Goal: Information Seeking & Learning: Learn about a topic

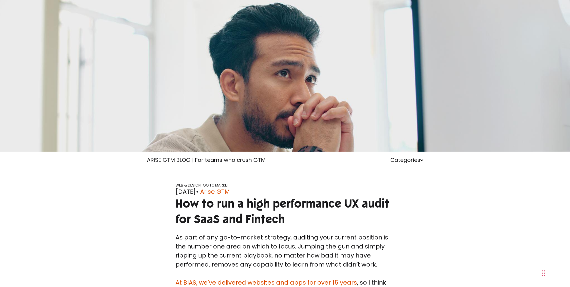
scroll to position [180, 0]
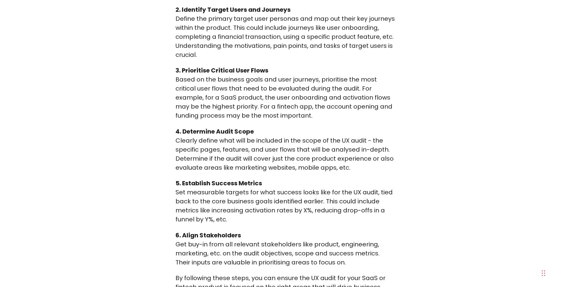
scroll to position [571, 0]
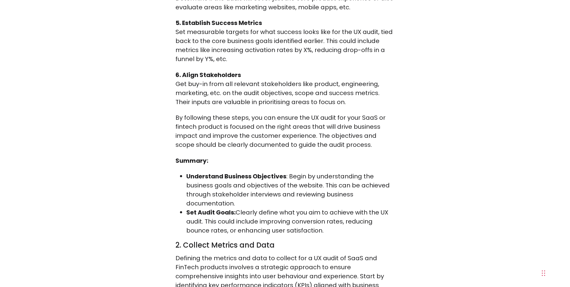
scroll to position [752, 0]
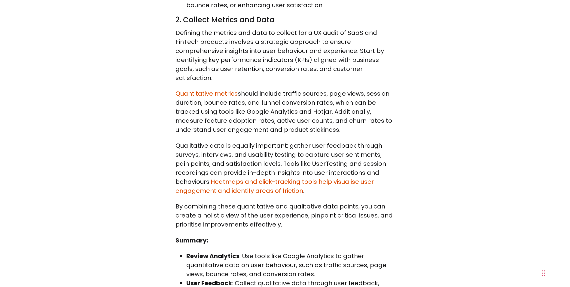
scroll to position [962, 0]
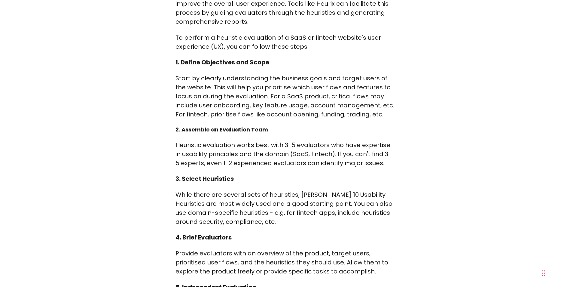
scroll to position [1474, 0]
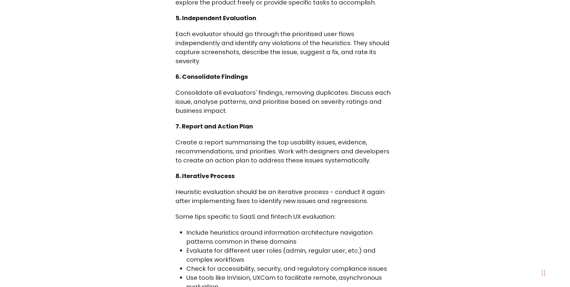
scroll to position [1744, 0]
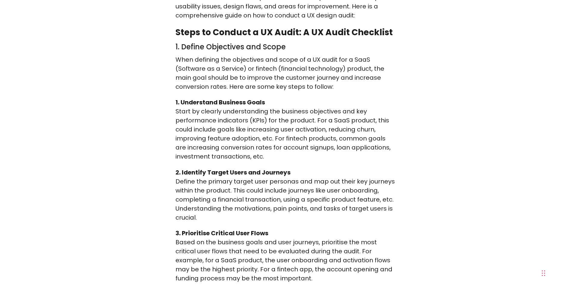
scroll to position [391, 0]
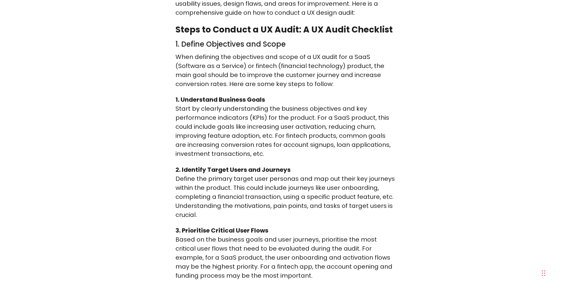
click at [328, 134] on p "Start by clearly understanding the business objectives and key performance indi…" at bounding box center [286, 131] width 220 height 54
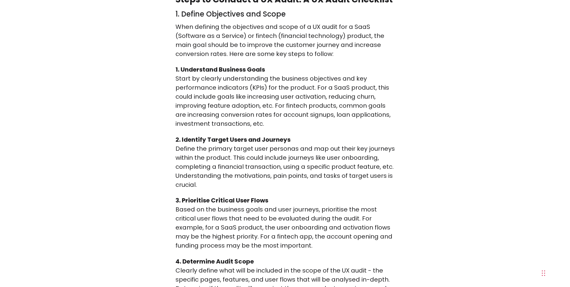
drag, startPoint x: 92, startPoint y: 147, endPoint x: 103, endPoint y: 161, distance: 17.6
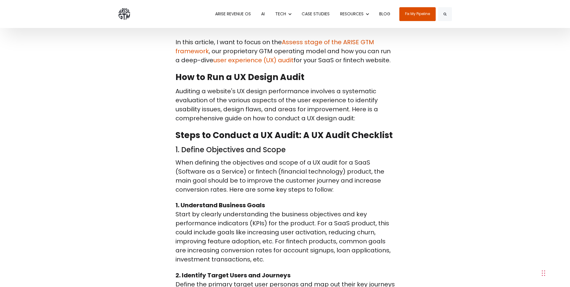
scroll to position [271, 0]
